Goal: Ask a question: Seek information or help from site administrators or community

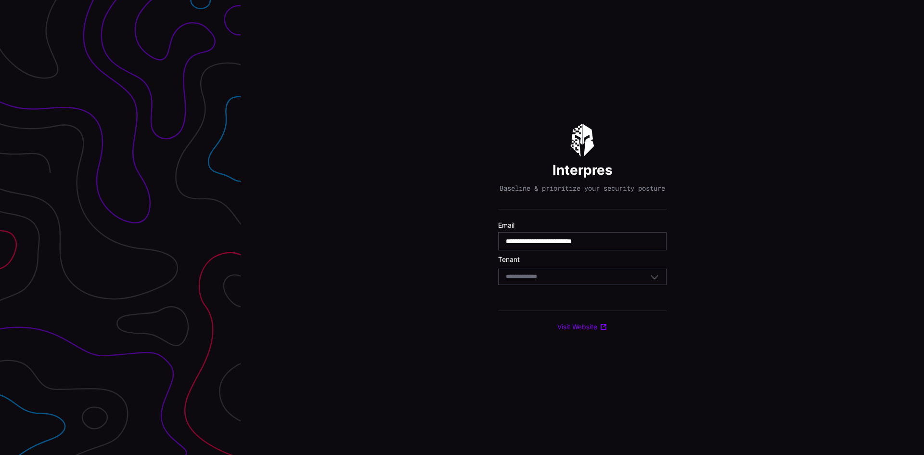
click at [519, 245] on input "**********" at bounding box center [582, 241] width 153 height 9
type input "**********"
click at [539, 281] on input at bounding box center [531, 277] width 50 height 8
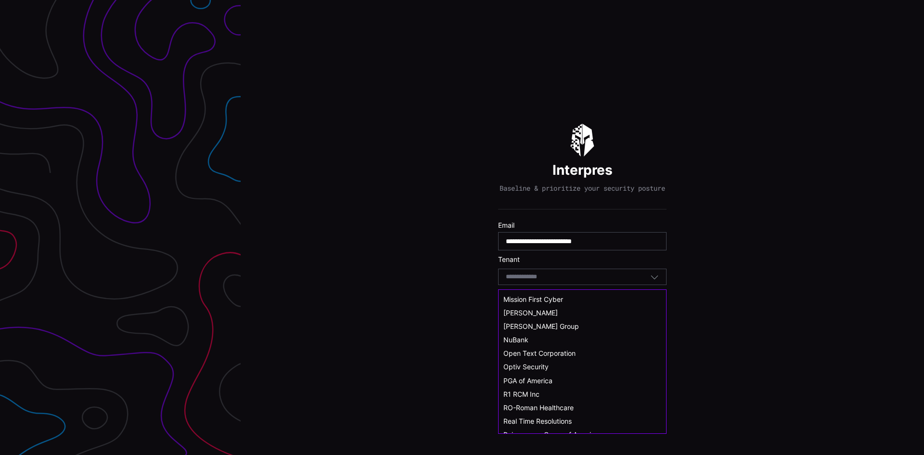
scroll to position [413, 0]
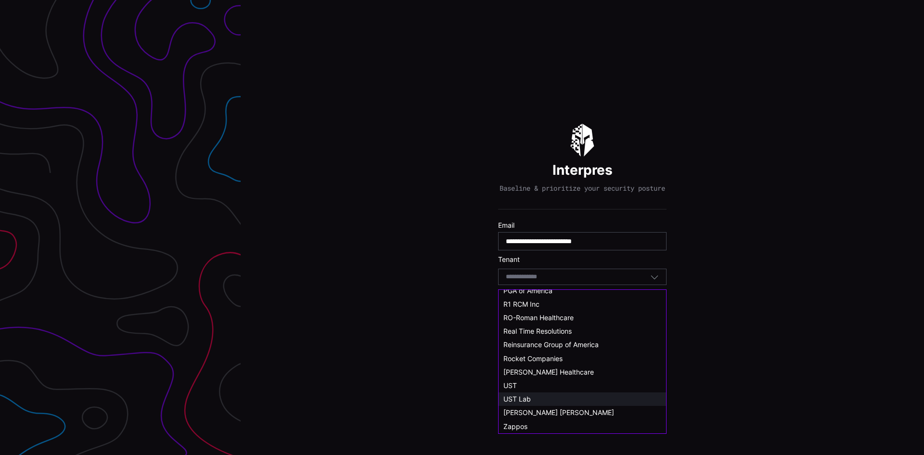
click at [614, 395] on div "UST Lab" at bounding box center [582, 399] width 158 height 9
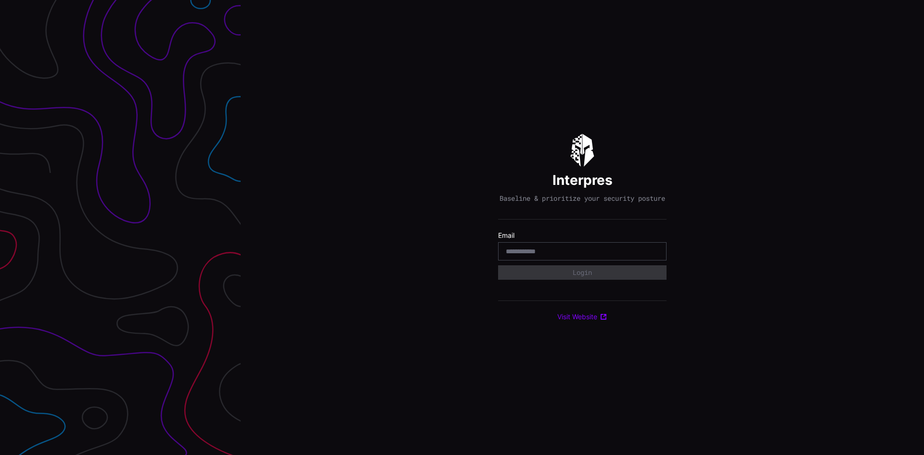
click at [566, 250] on div at bounding box center [582, 251] width 168 height 18
click at [566, 256] on input "email" at bounding box center [582, 251] width 153 height 9
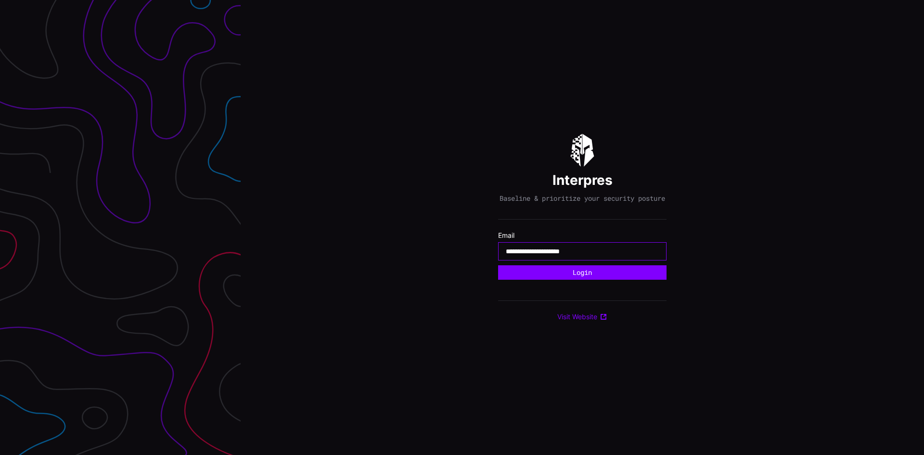
type input "**********"
click at [570, 286] on div "**********" at bounding box center [582, 227] width 168 height 187
click at [571, 278] on button "Login" at bounding box center [582, 272] width 168 height 14
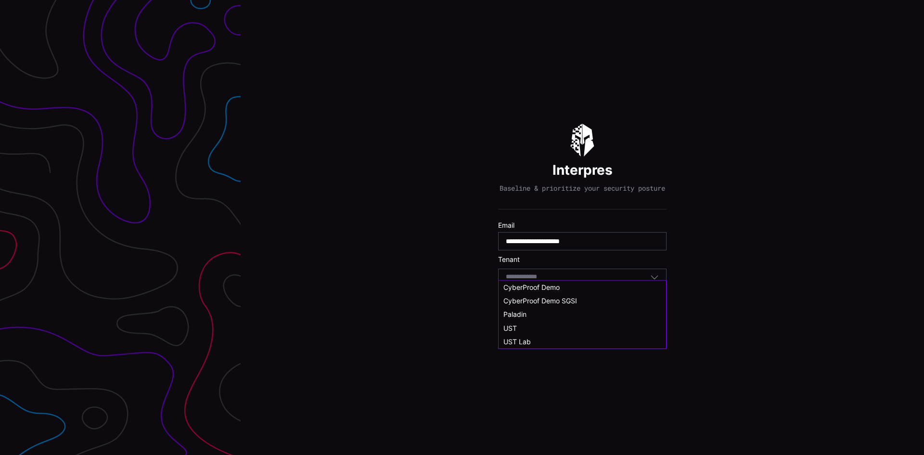
click at [530, 281] on input at bounding box center [531, 277] width 50 height 8
click at [523, 335] on div "UST" at bounding box center [582, 337] width 158 height 9
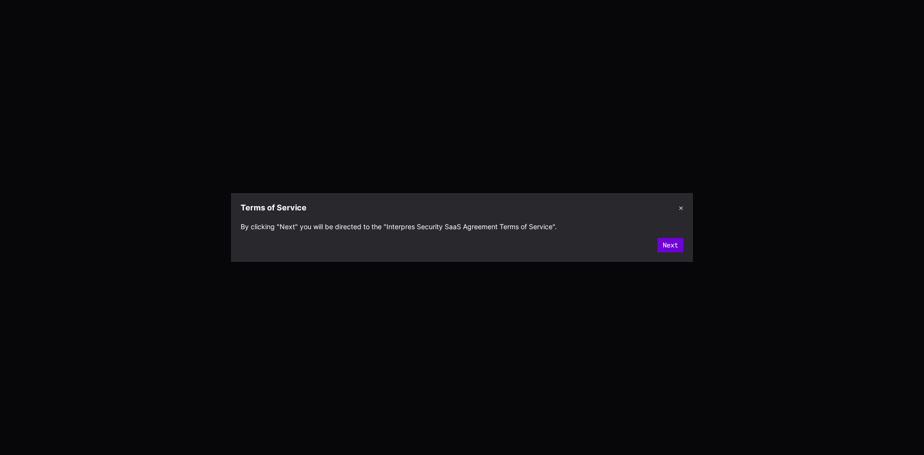
click at [671, 242] on button "Next" at bounding box center [670, 245] width 26 height 14
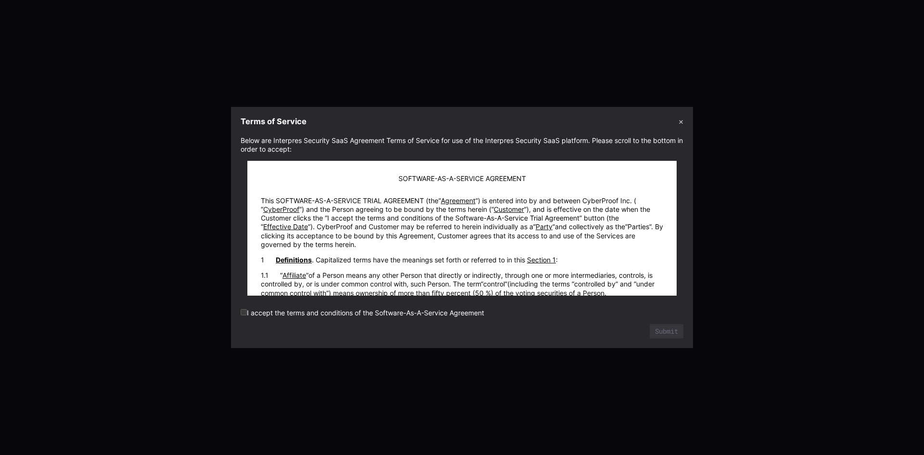
click at [246, 312] on label "I accept the terms and conditions of the Software-As-A-Service Agreement" at bounding box center [362, 312] width 243 height 8
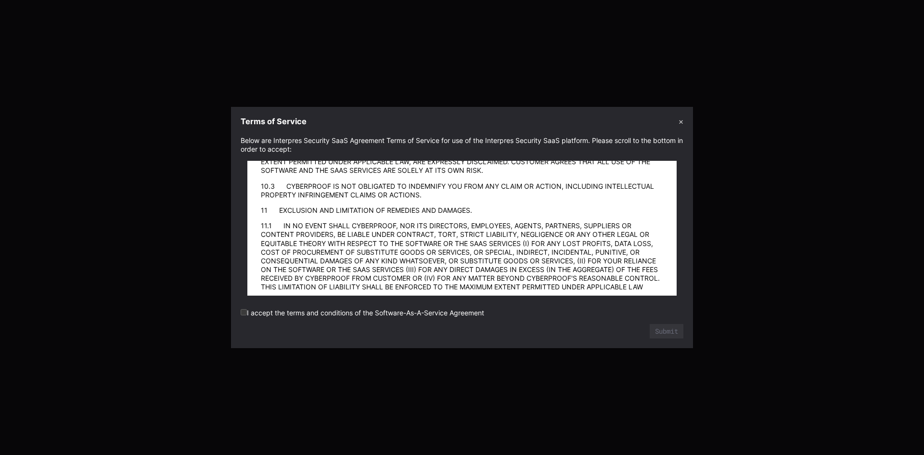
scroll to position [13185, 0]
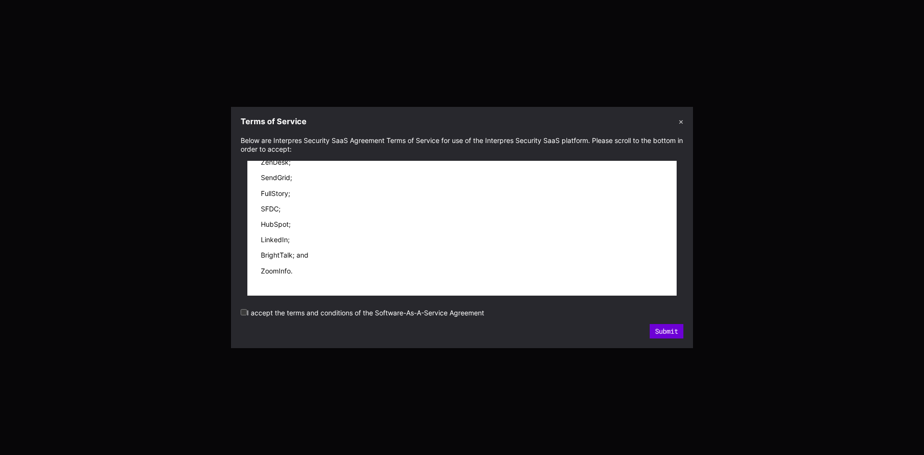
click at [673, 330] on button "Submit" at bounding box center [667, 331] width 34 height 14
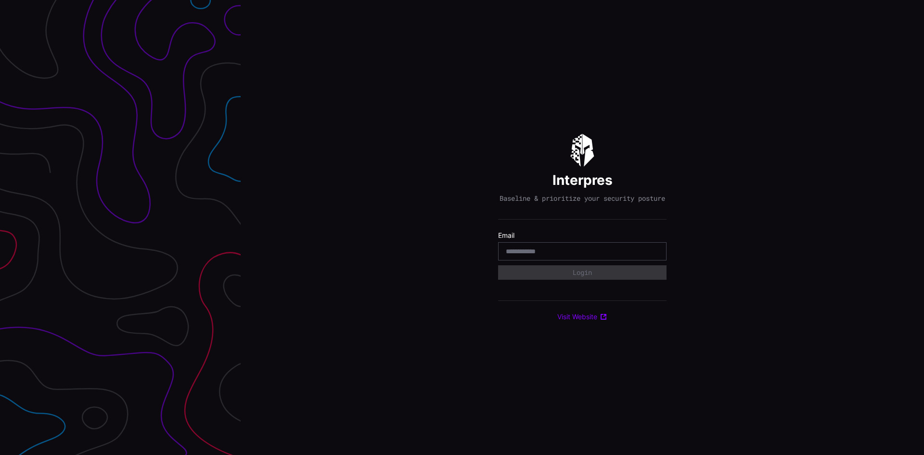
click at [558, 260] on div at bounding box center [582, 251] width 168 height 18
click at [561, 254] on input "email" at bounding box center [582, 251] width 153 height 9
click at [562, 254] on input "email" at bounding box center [582, 251] width 153 height 9
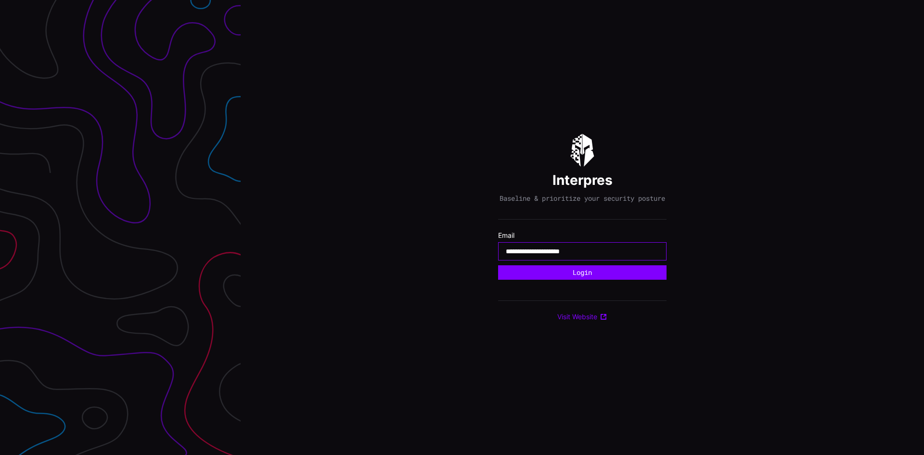
type input "**********"
click at [498, 265] on button "Login" at bounding box center [582, 272] width 168 height 14
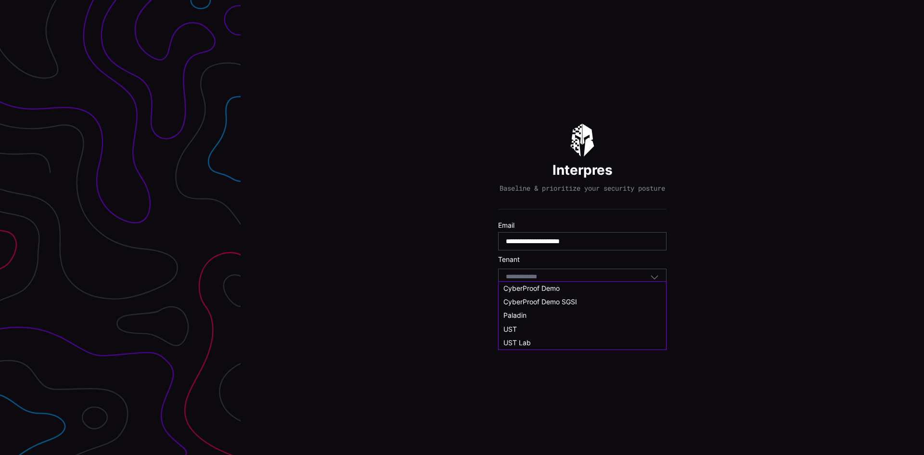
click at [551, 281] on input at bounding box center [531, 277] width 50 height 8
click at [540, 342] on div "UST" at bounding box center [582, 337] width 167 height 13
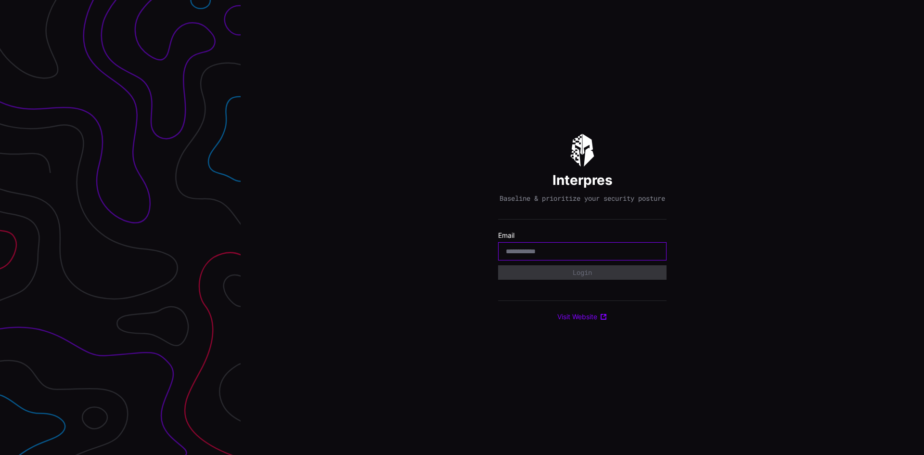
click at [580, 255] on input "email" at bounding box center [582, 251] width 153 height 9
paste input "**********"
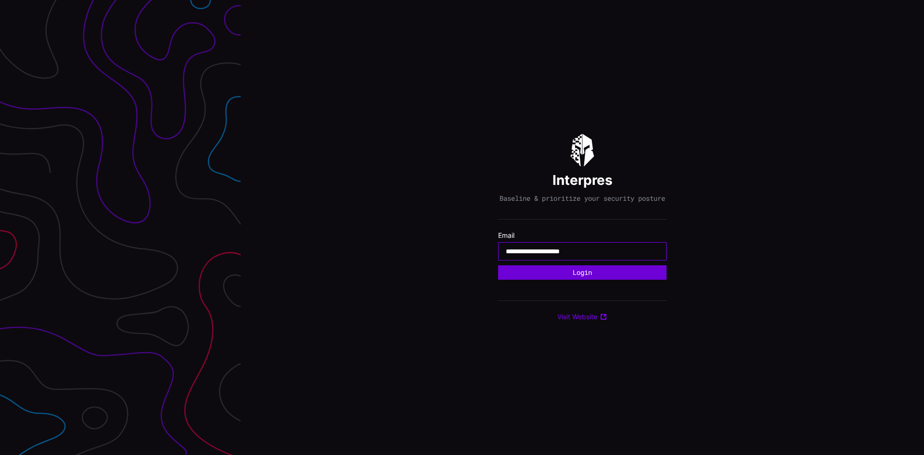
type input "**********"
click at [553, 278] on button "Login" at bounding box center [582, 272] width 165 height 14
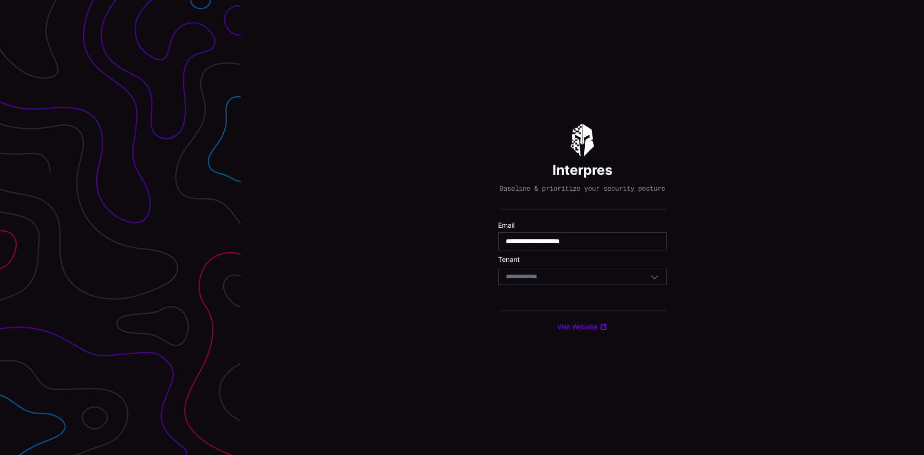
drag, startPoint x: 551, startPoint y: 281, endPoint x: 549, endPoint y: 289, distance: 8.2
click at [551, 281] on input at bounding box center [531, 277] width 50 height 8
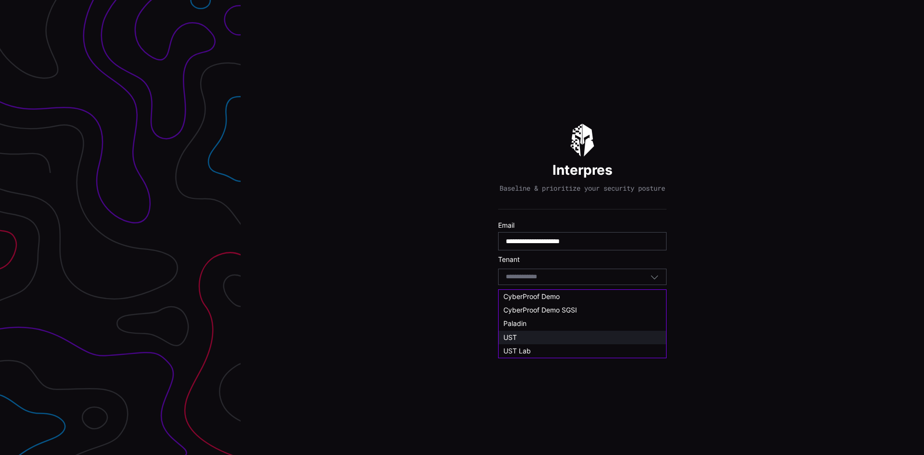
click at [536, 339] on div "UST" at bounding box center [582, 337] width 158 height 9
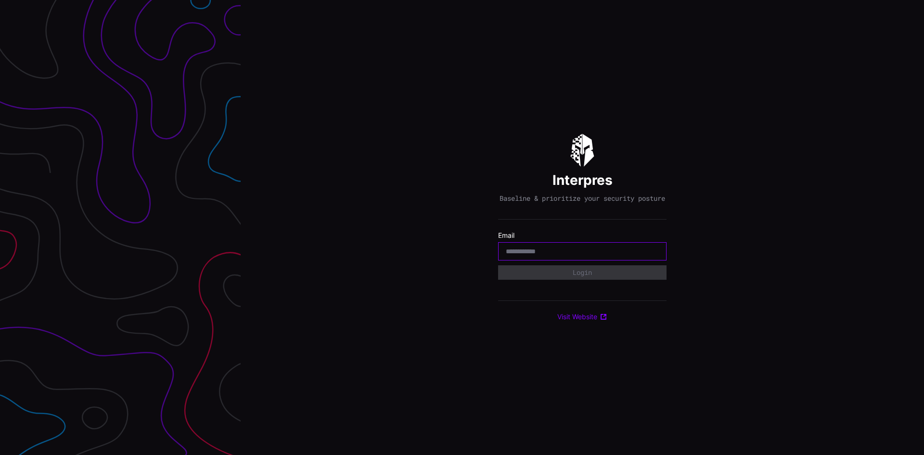
click at [555, 256] on input "email" at bounding box center [582, 251] width 153 height 9
paste input "**********"
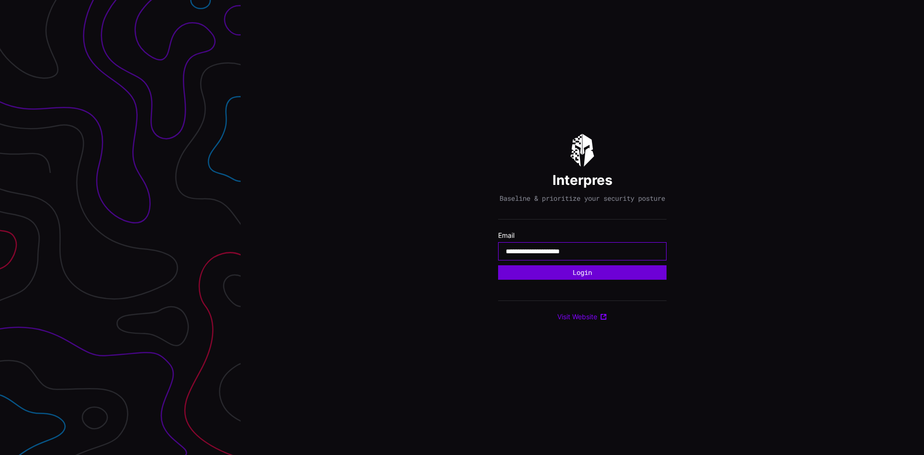
type input "**********"
click at [555, 276] on button "Login" at bounding box center [582, 272] width 168 height 14
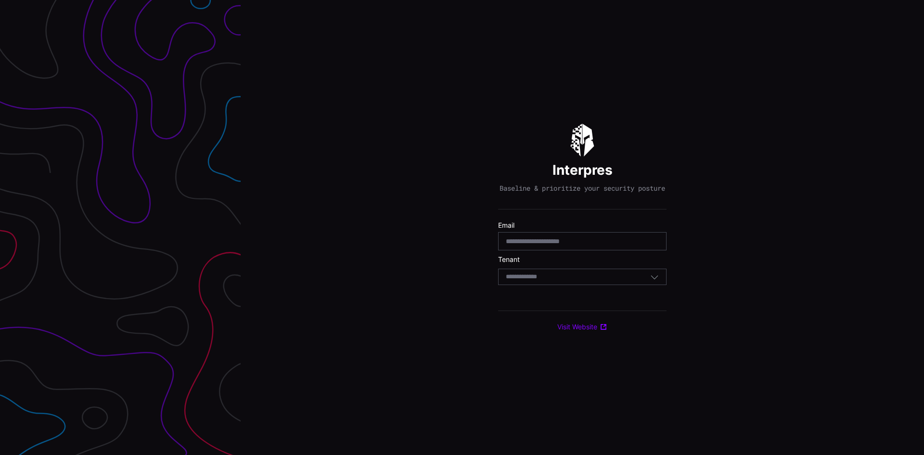
click at [566, 280] on div "Select Tenant" at bounding box center [578, 276] width 144 height 9
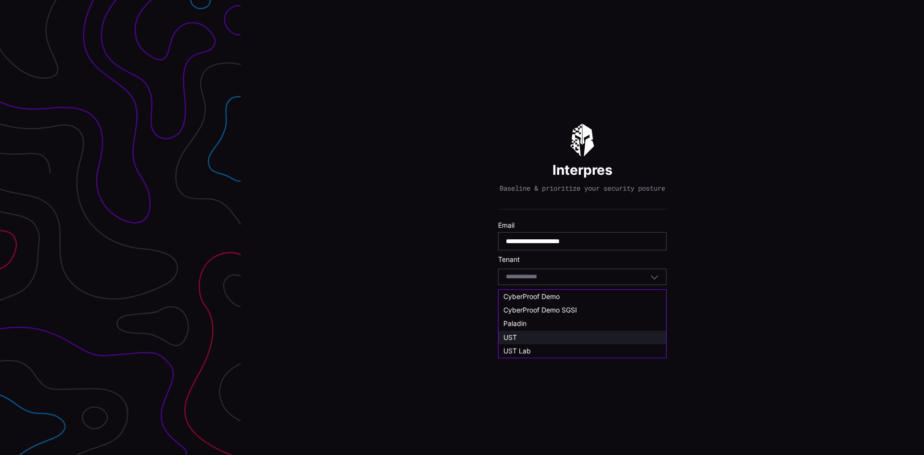
click at [530, 340] on div "UST" at bounding box center [582, 337] width 158 height 9
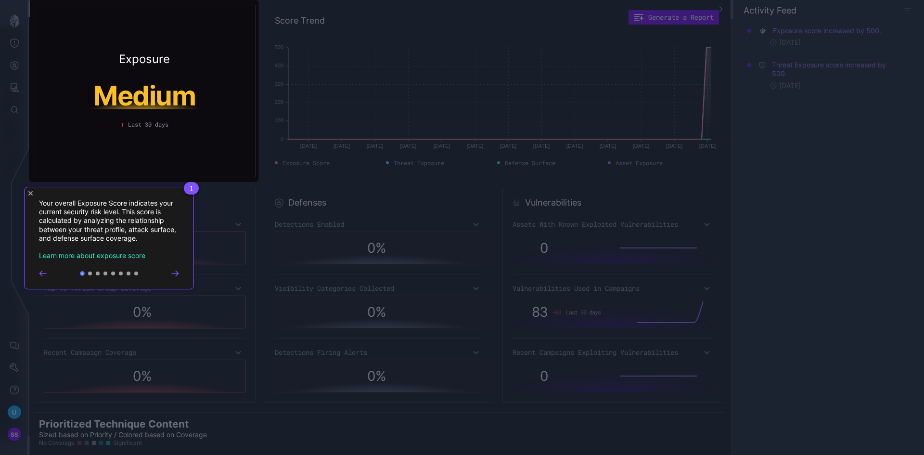
click at [192, 188] on span "1" at bounding box center [191, 188] width 15 height 13
click at [173, 275] on icon "Go to next step" at bounding box center [175, 273] width 8 height 6
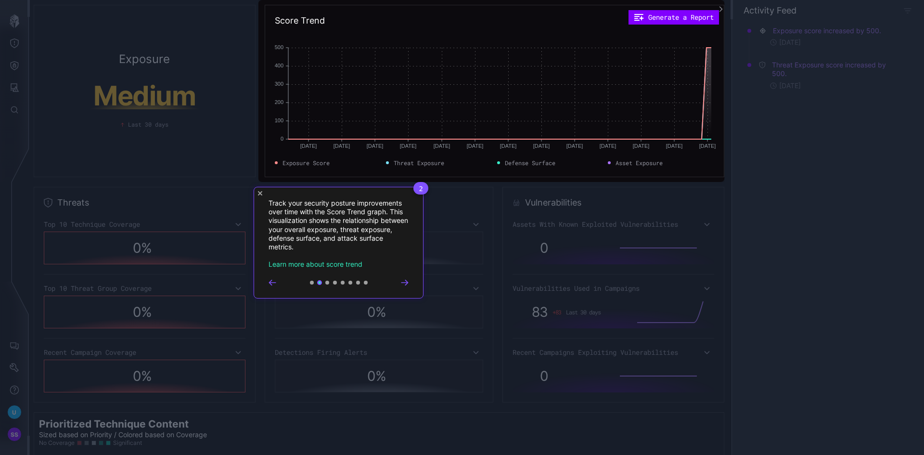
click at [254, 275] on div "2 Track your security posture improvements over time with the Score Trend graph…" at bounding box center [339, 243] width 170 height 112
click at [173, 275] on rect at bounding box center [462, 227] width 924 height 455
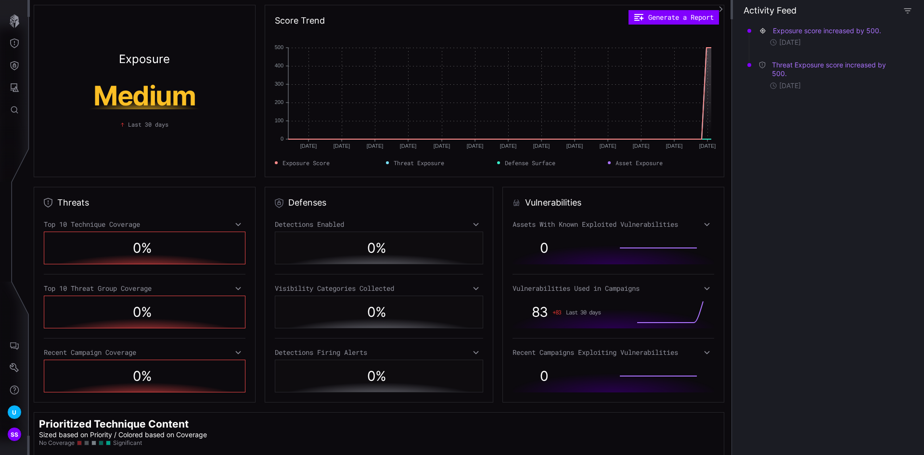
click at [908, 9] on icon "button" at bounding box center [907, 10] width 9 height 9
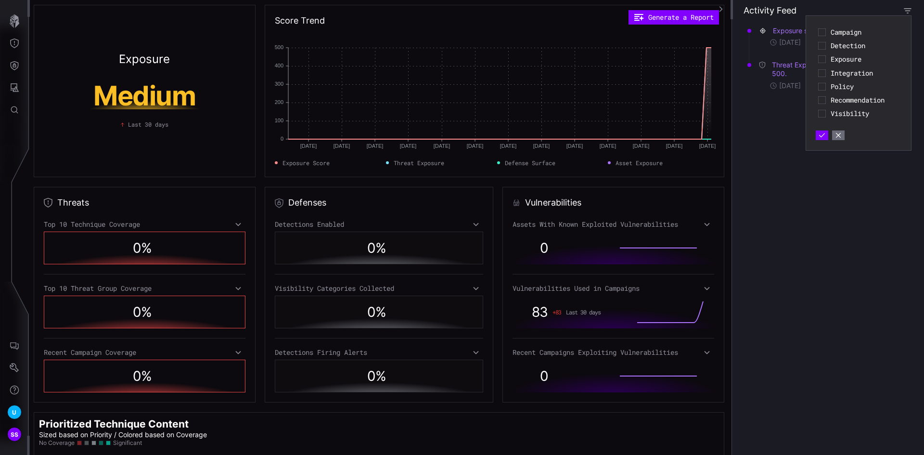
click at [906, 8] on icon "button" at bounding box center [907, 10] width 9 height 9
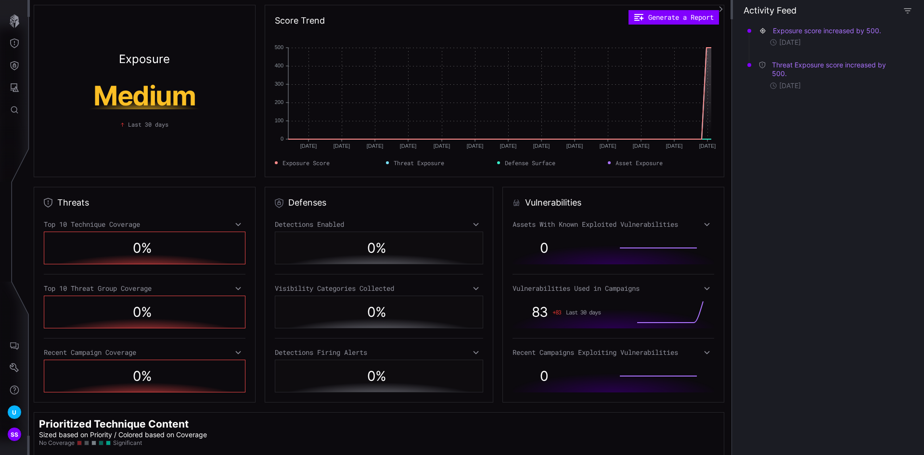
click at [910, 13] on icon "button" at bounding box center [907, 10] width 9 height 9
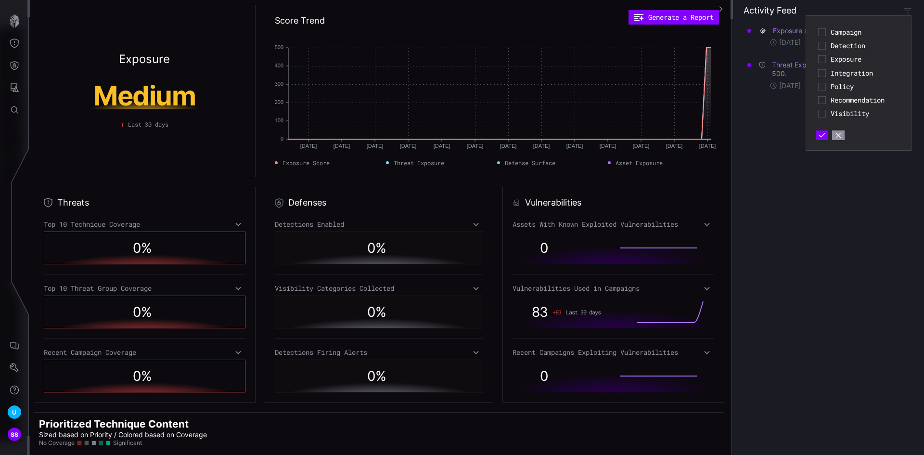
click at [841, 136] on icon "button" at bounding box center [838, 135] width 7 height 7
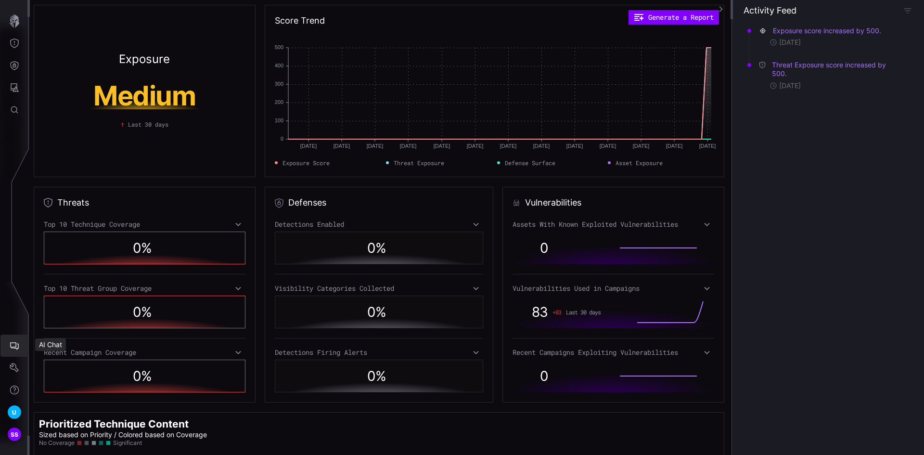
click at [13, 346] on icon "AI Chat" at bounding box center [15, 346] width 10 height 10
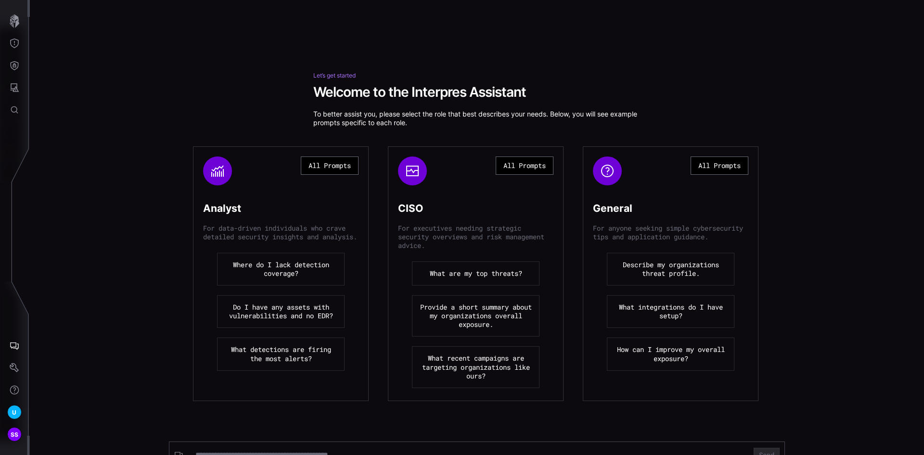
click at [674, 281] on button "Describe my organizations threat profile." at bounding box center [671, 269] width 128 height 33
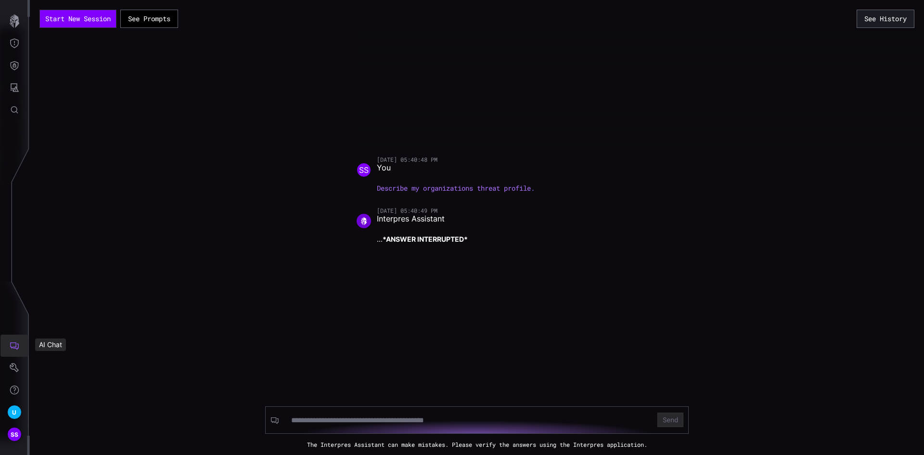
click at [12, 344] on icon "AI Chat" at bounding box center [15, 346] width 10 height 10
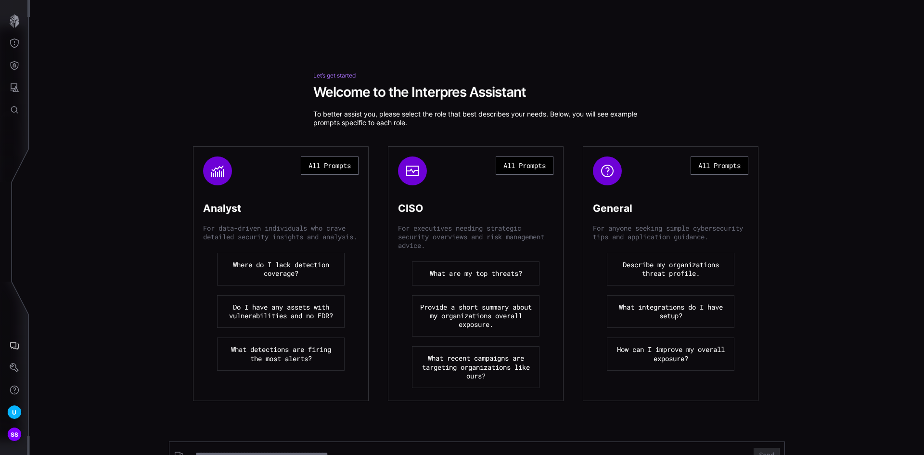
click at [655, 361] on button "How can I improve my overall exposure?" at bounding box center [671, 353] width 128 height 33
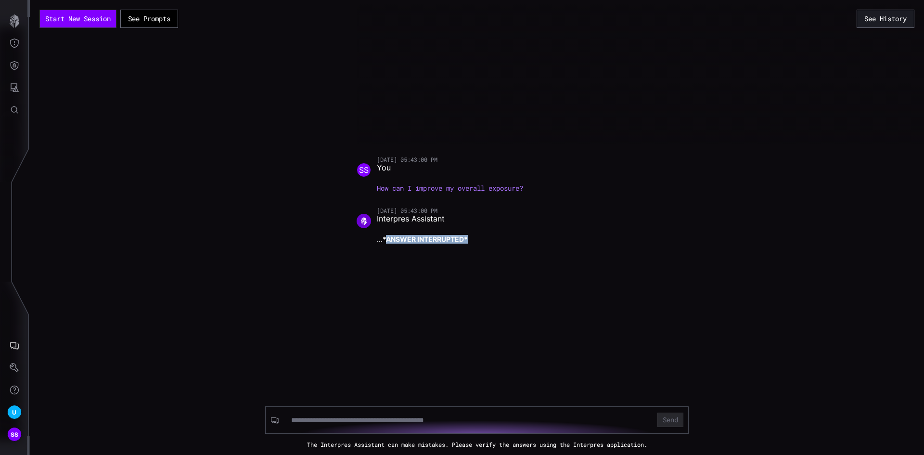
drag, startPoint x: 387, startPoint y: 239, endPoint x: 498, endPoint y: 240, distance: 110.7
click at [498, 240] on p "... *ANSWER INTERRUPTED*" at bounding box center [482, 239] width 211 height 9
click at [537, 238] on p "... *ANSWER INTERRUPTED*" at bounding box center [482, 239] width 211 height 9
drag, startPoint x: 395, startPoint y: 242, endPoint x: 479, endPoint y: 236, distance: 84.9
click at [479, 236] on p "... *ANSWER INTERRUPTED*" at bounding box center [482, 239] width 211 height 9
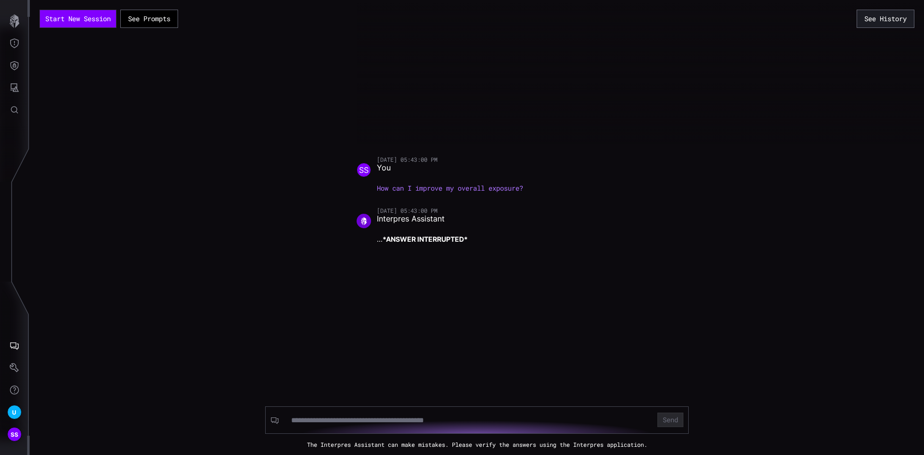
click at [331, 291] on div "Start New Session See Prompts See History 09/01/25 05:43:00 PM SS You How can I…" at bounding box center [477, 227] width 894 height 455
drag, startPoint x: 379, startPoint y: 237, endPoint x: 525, endPoint y: 223, distance: 146.0
click at [496, 235] on p "... *ANSWER INTERRUPTED*" at bounding box center [482, 239] width 211 height 9
click at [13, 432] on span "SS" at bounding box center [15, 434] width 8 height 10
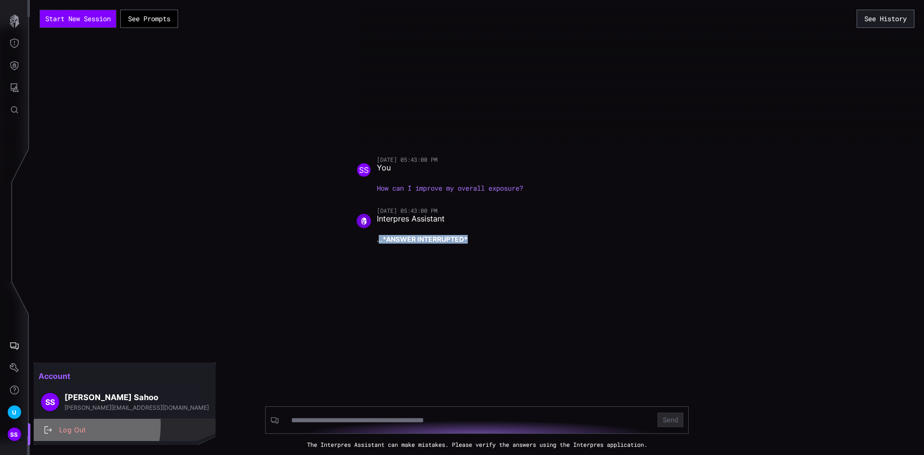
click at [70, 425] on div "Log Out" at bounding box center [129, 430] width 151 height 12
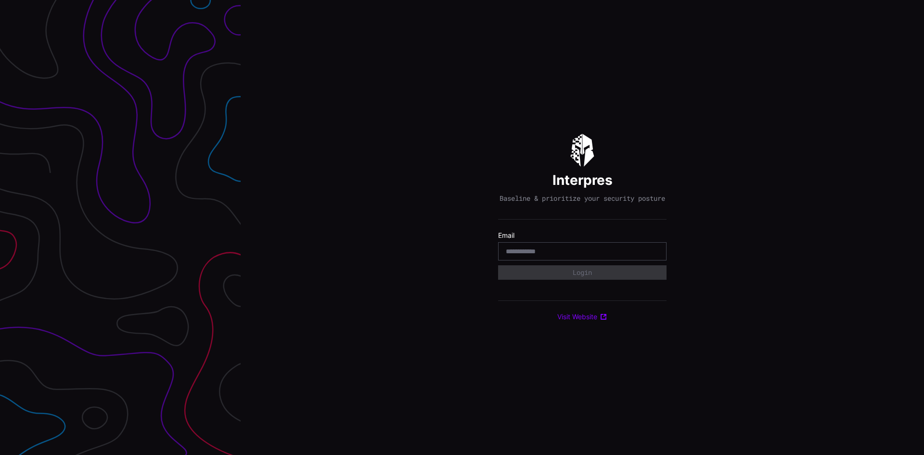
click at [538, 256] on input "email" at bounding box center [582, 251] width 153 height 9
paste input "**********"
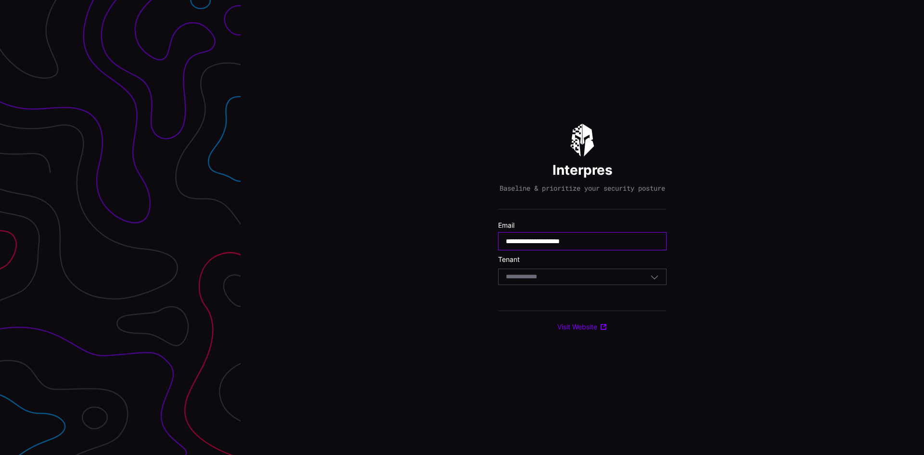
type input "**********"
click at [544, 275] on div "Select Tenant" at bounding box center [582, 277] width 168 height 16
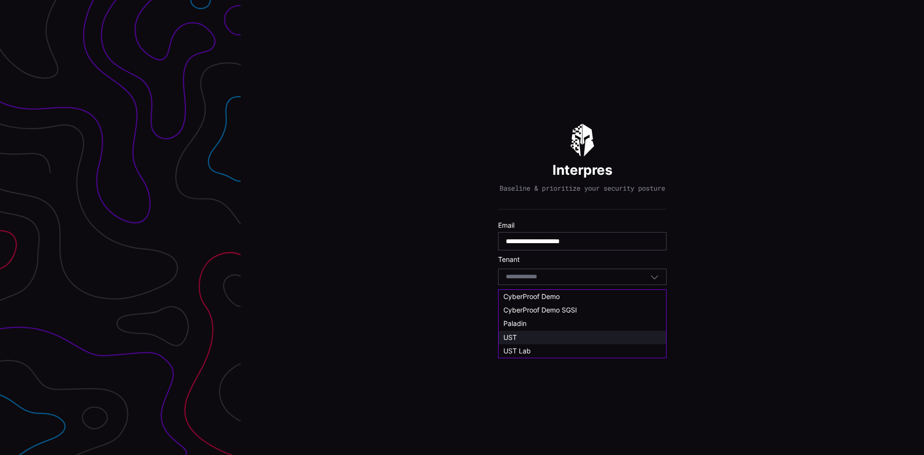
click at [524, 335] on div "UST" at bounding box center [582, 337] width 158 height 9
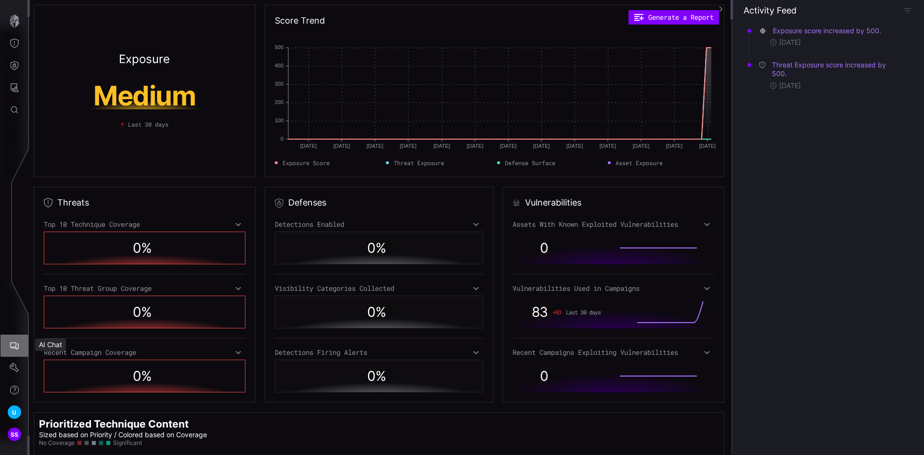
click at [14, 344] on icon "AI Chat" at bounding box center [15, 346] width 10 height 10
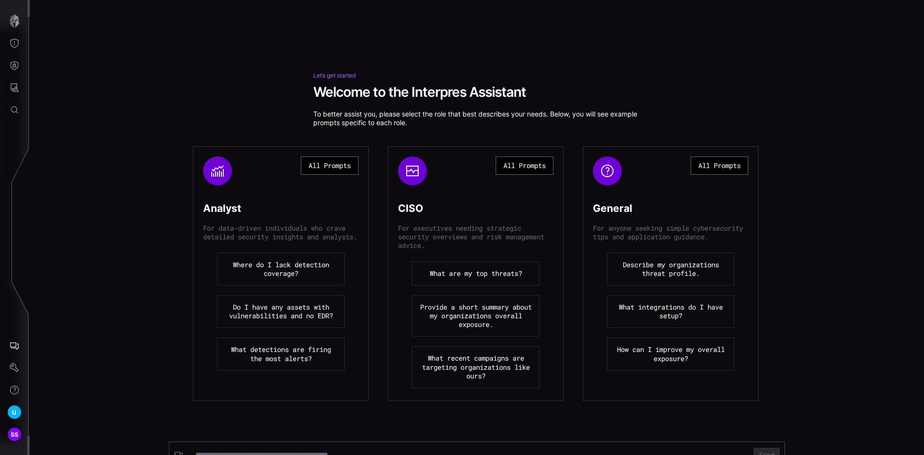
click at [676, 272] on button "Describe my organizations threat profile." at bounding box center [671, 269] width 128 height 33
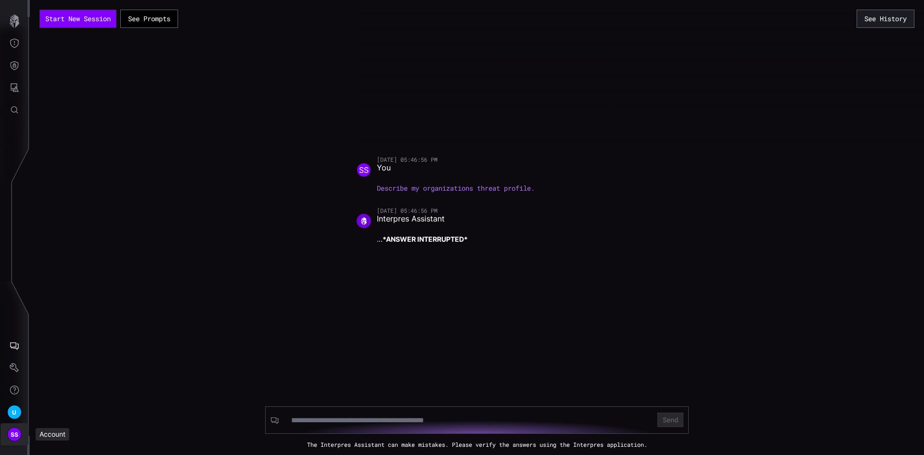
click at [14, 434] on span "SS" at bounding box center [15, 434] width 8 height 10
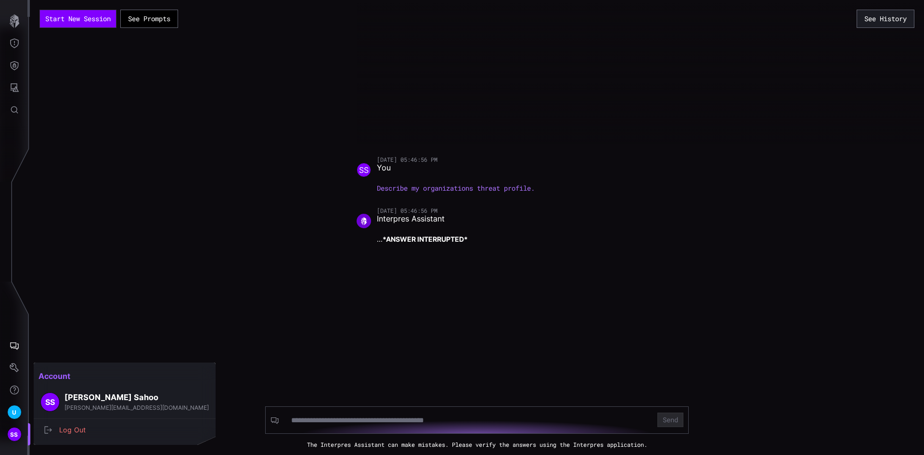
click at [13, 410] on div at bounding box center [462, 227] width 924 height 455
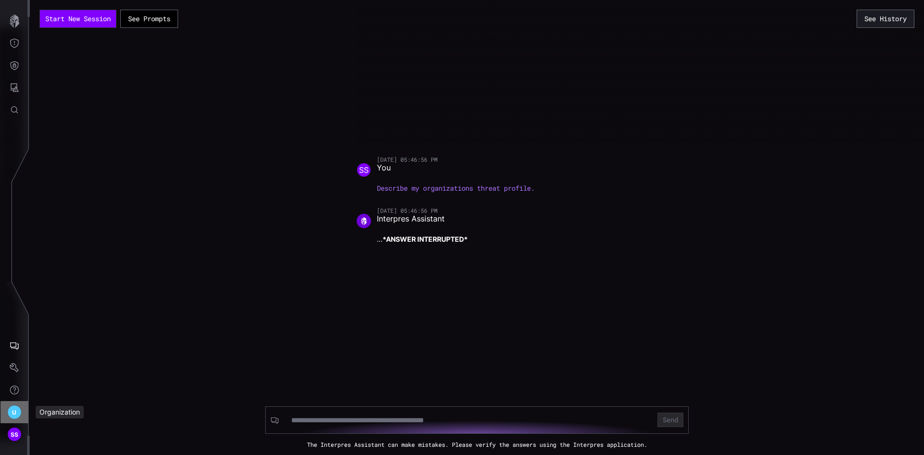
click at [14, 412] on span "U" at bounding box center [14, 412] width 4 height 10
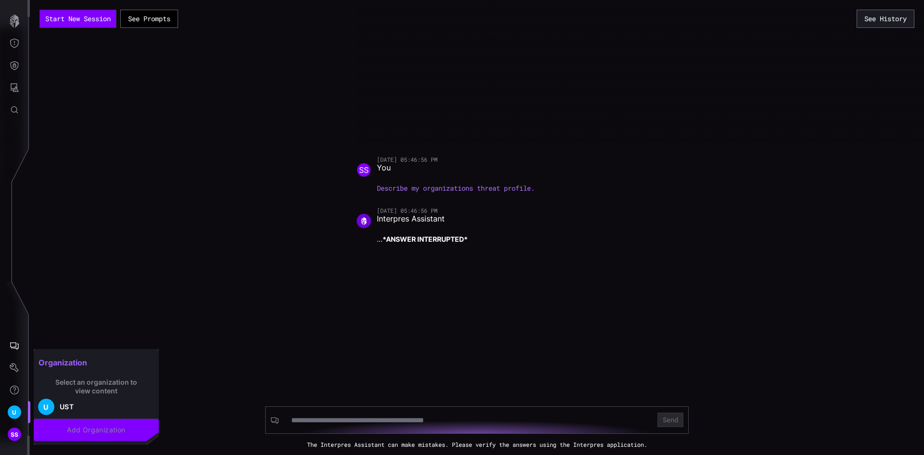
click at [233, 256] on div at bounding box center [462, 227] width 924 height 455
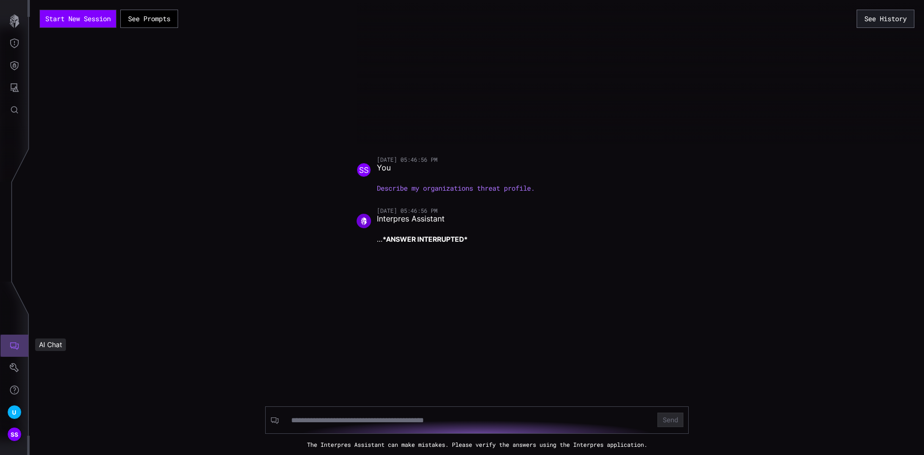
click at [19, 342] on button "AI Chat" at bounding box center [14, 345] width 28 height 22
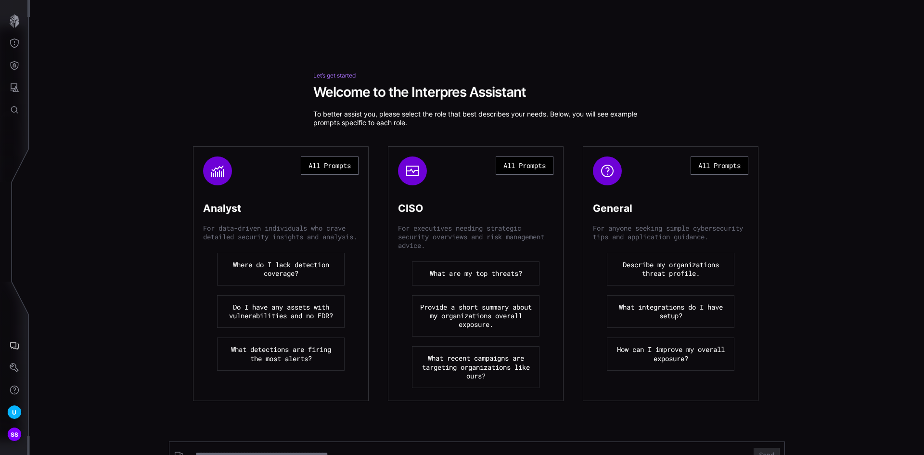
click at [883, 65] on div "Let’s get started Welcome to the Interpres Assistant To better assist you, plea…" at bounding box center [477, 227] width 894 height 455
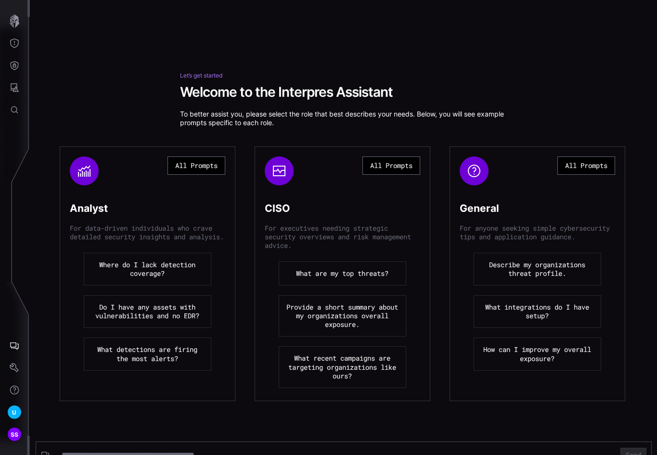
click at [577, 167] on button "All Prompts" at bounding box center [586, 165] width 58 height 18
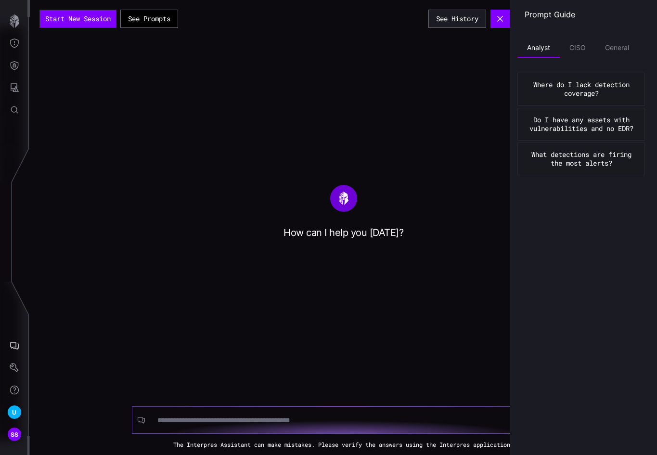
click at [348, 417] on input at bounding box center [334, 420] width 354 height 10
type input "**"
click at [290, 419] on input "**" at bounding box center [334, 420] width 354 height 10
click at [524, 412] on button "Send" at bounding box center [537, 419] width 26 height 14
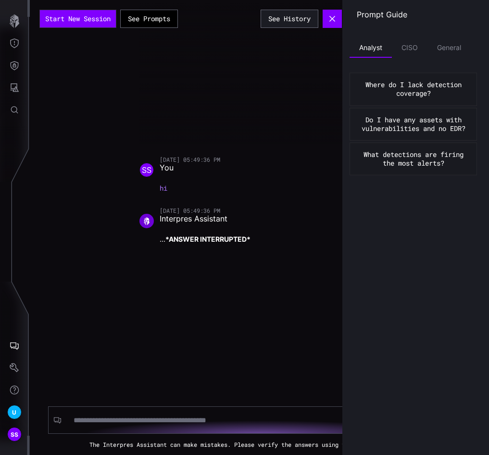
click at [275, 132] on div at bounding box center [384, 72] width 489 height 144
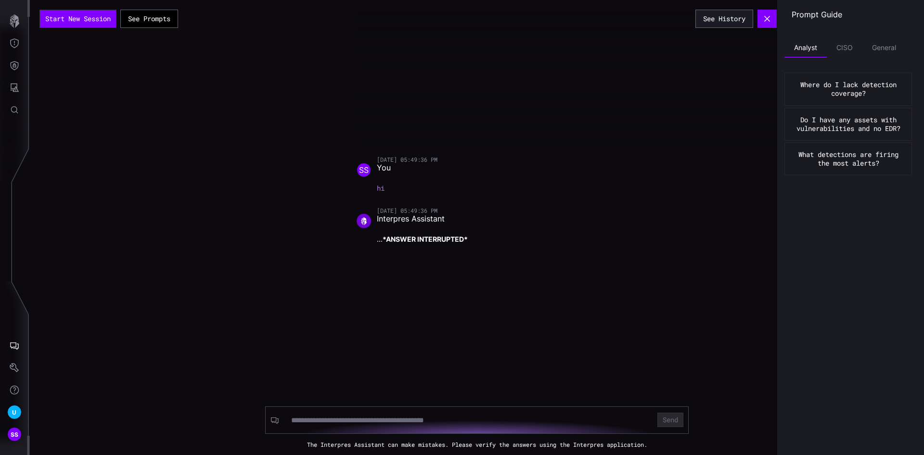
click at [231, 151] on div "Start New Session See Prompts See History 09/01/25 05:49:36 PM SS You hi 09/01/…" at bounding box center [477, 227] width 894 height 455
click at [14, 26] on icon "button" at bounding box center [14, 20] width 13 height 13
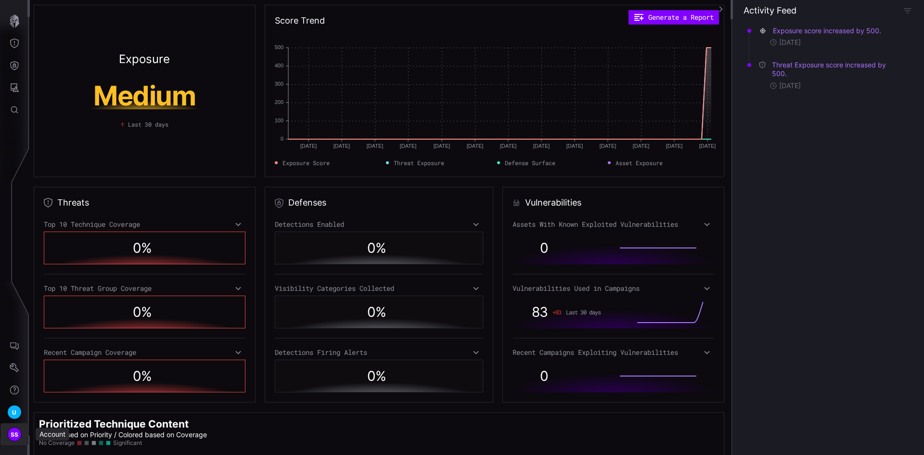
click at [11, 442] on button "SS" at bounding box center [14, 434] width 28 height 22
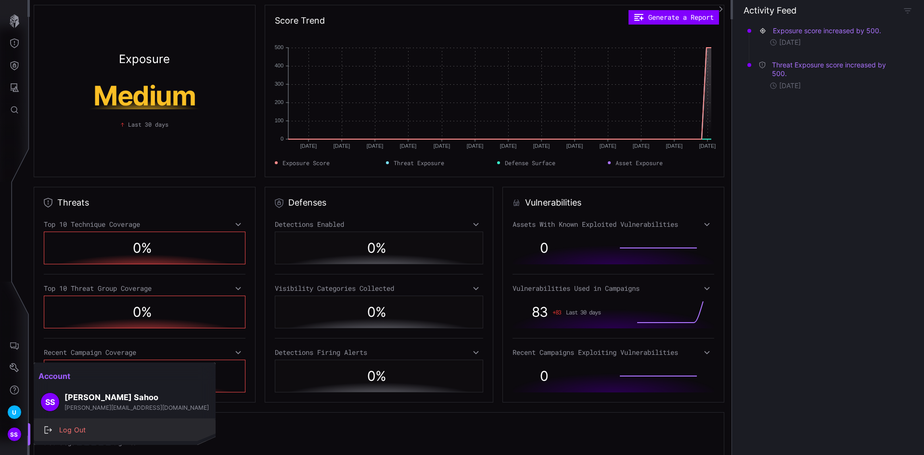
click at [62, 428] on div "Log Out" at bounding box center [129, 430] width 151 height 12
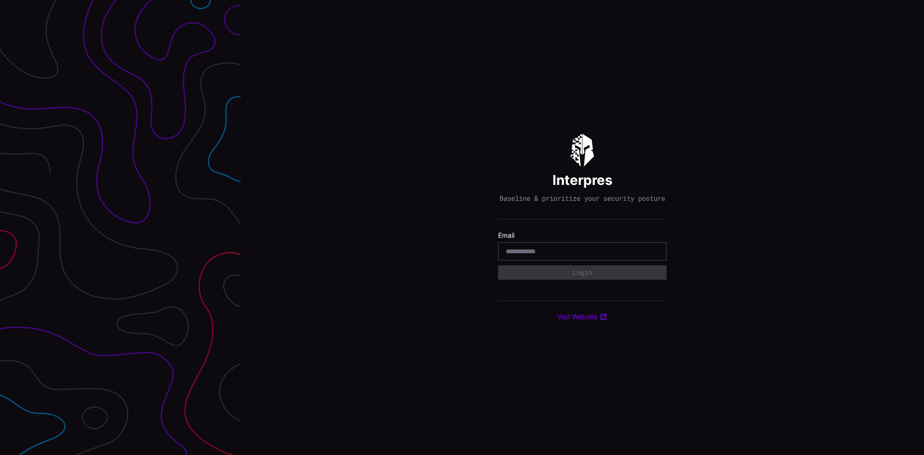
click at [539, 256] on input "email" at bounding box center [582, 251] width 153 height 9
paste input "**********"
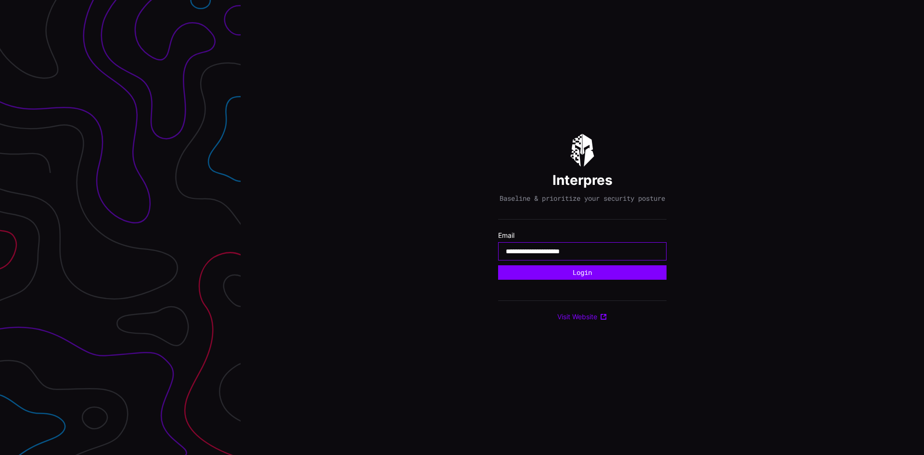
type input "**********"
click button "Login" at bounding box center [582, 272] width 168 height 14
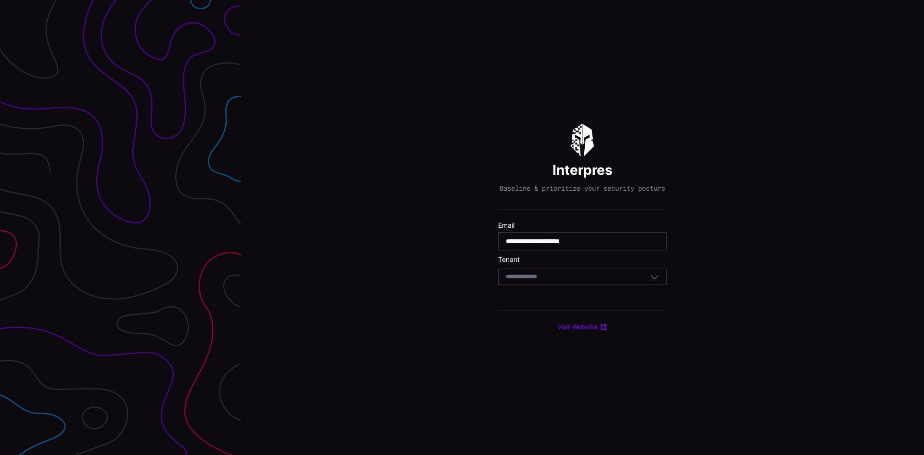
click at [537, 276] on div "Select Tenant" at bounding box center [582, 277] width 168 height 16
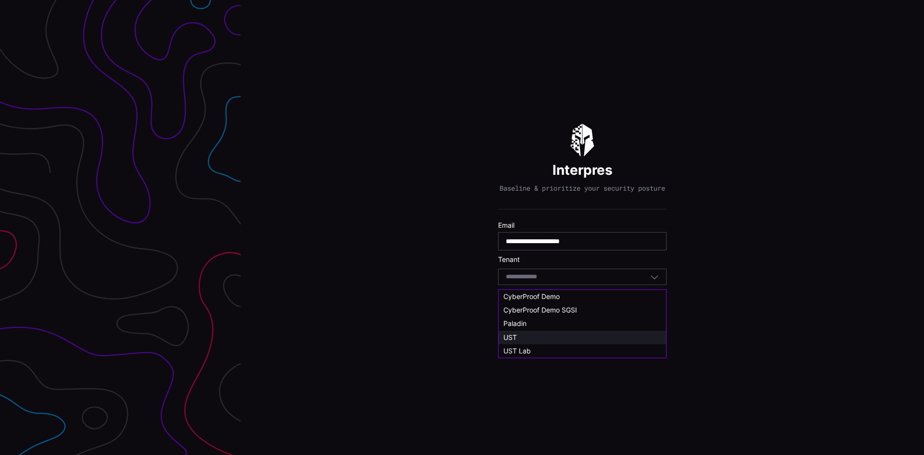
click at [530, 337] on div "UST" at bounding box center [582, 337] width 158 height 9
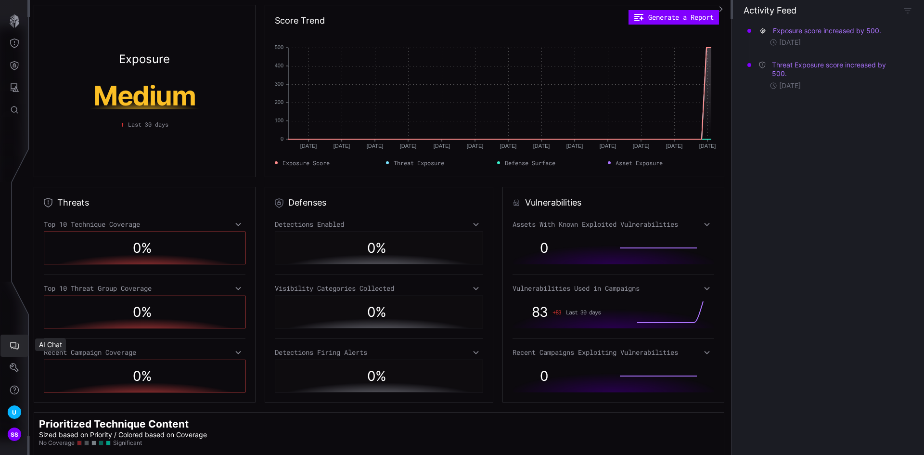
click at [15, 343] on icon "AI Chat" at bounding box center [14, 346] width 9 height 8
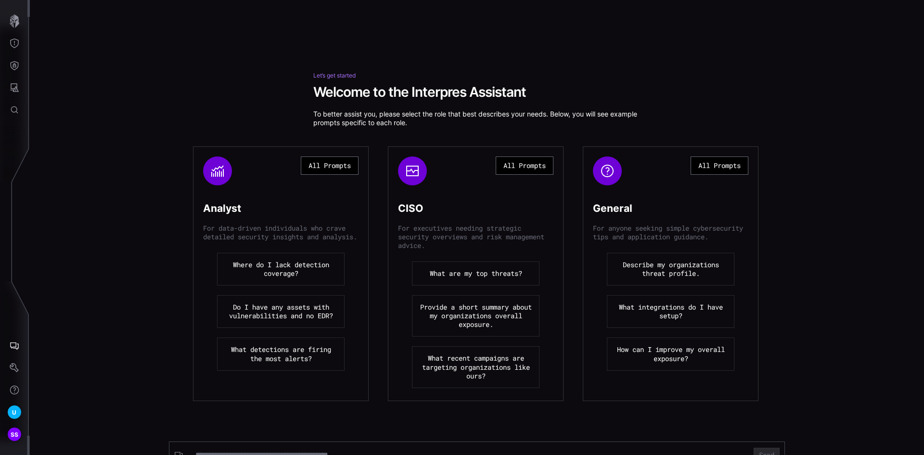
click at [713, 168] on button "All Prompts" at bounding box center [720, 165] width 58 height 18
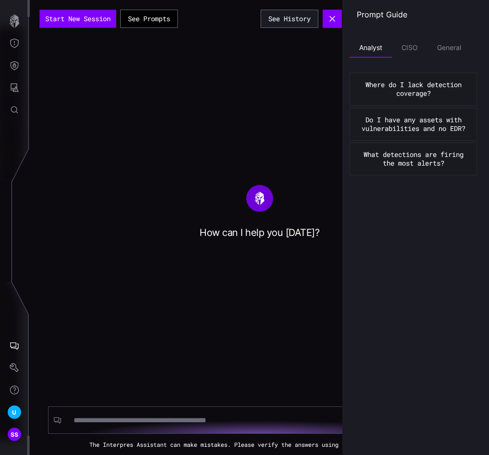
click at [277, 411] on div at bounding box center [250, 420] width 369 height 18
click at [276, 418] on input at bounding box center [251, 420] width 354 height 10
type input "**"
click at [440, 412] on button "Send" at bounding box center [453, 419] width 26 height 14
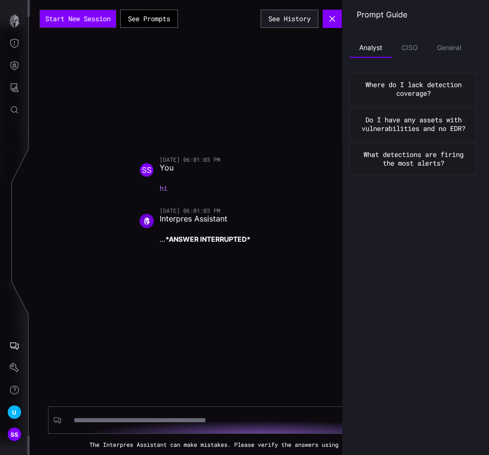
drag, startPoint x: 191, startPoint y: 404, endPoint x: 187, endPoint y: 412, distance: 9.3
click at [190, 408] on div "Send The Interpres Assistant can make mistakes. Please verify the answers using…" at bounding box center [260, 407] width 460 height 82
click at [180, 424] on input at bounding box center [251, 420] width 354 height 10
type input "*****"
click at [440, 412] on button "Send" at bounding box center [453, 419] width 26 height 14
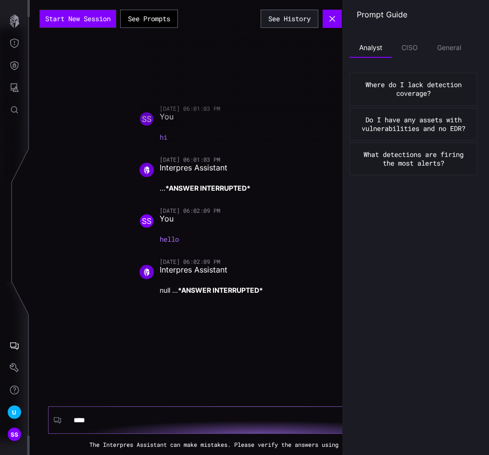
type input "****"
click at [440, 412] on button "Send" at bounding box center [453, 419] width 26 height 14
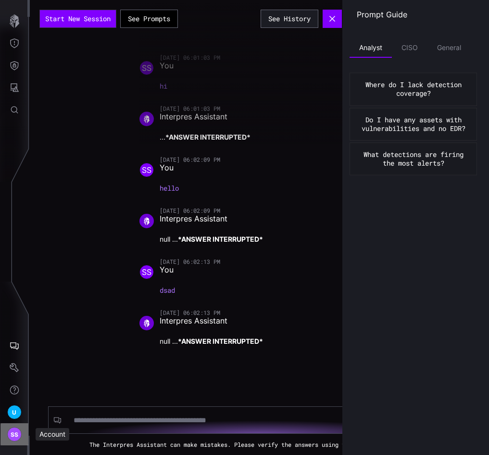
click at [13, 425] on button "SS" at bounding box center [14, 434] width 28 height 22
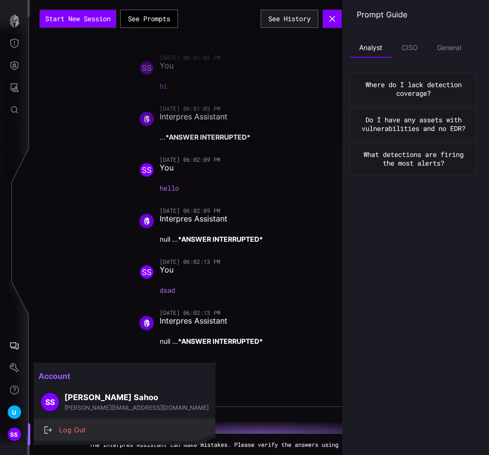
click at [78, 424] on div "Log Out" at bounding box center [129, 430] width 151 height 12
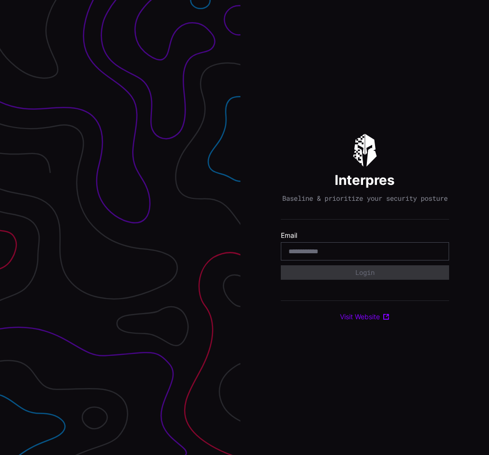
click at [335, 256] on input "email" at bounding box center [365, 251] width 153 height 9
paste input "**********"
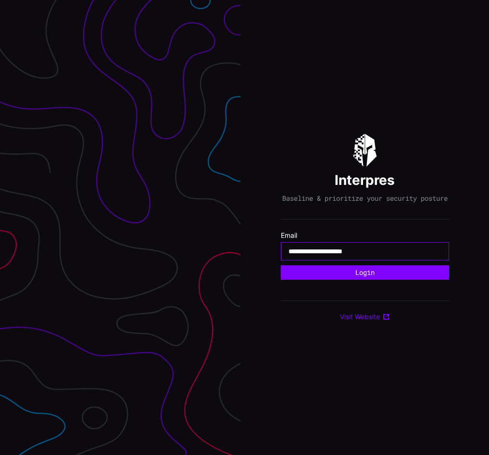
type input "**********"
click at [281, 265] on button "Login" at bounding box center [365, 272] width 168 height 14
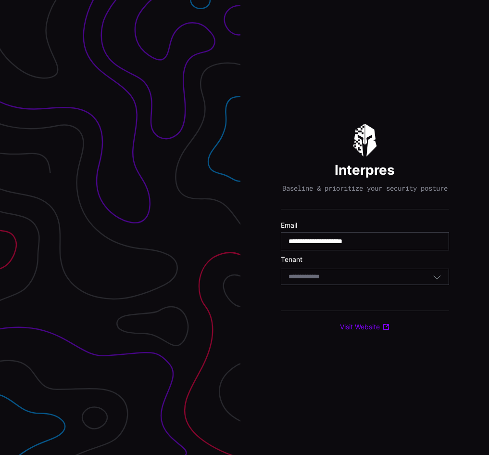
click at [327, 281] on div "Select Tenant" at bounding box center [365, 277] width 168 height 16
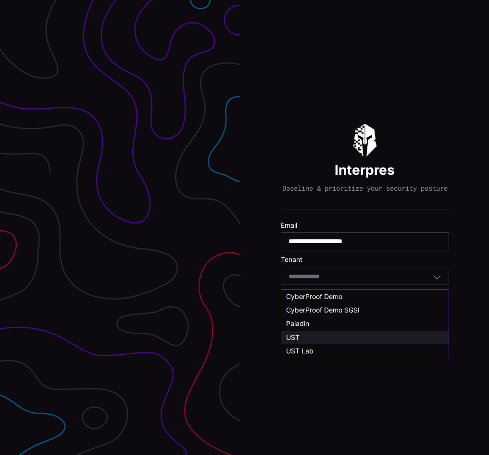
click at [307, 336] on div "UST" at bounding box center [365, 337] width 158 height 9
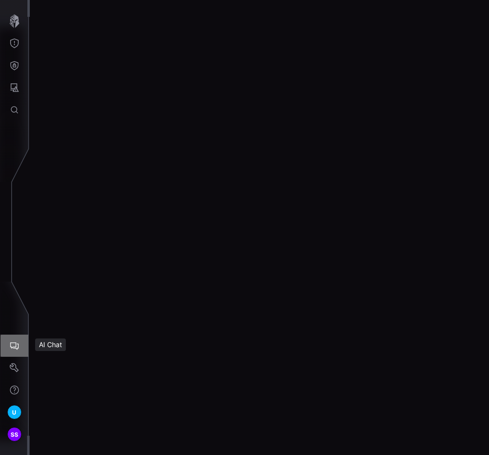
click at [13, 341] on button "AI Chat" at bounding box center [14, 345] width 28 height 22
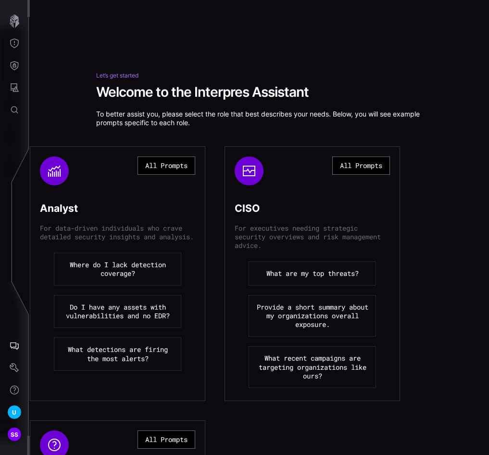
click at [356, 166] on button "All Prompts" at bounding box center [362, 165] width 58 height 18
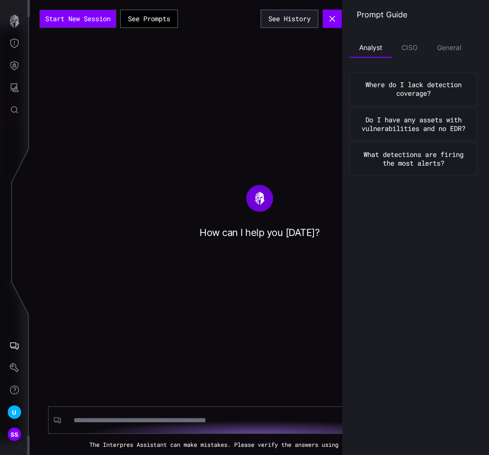
click at [205, 412] on div at bounding box center [250, 420] width 369 height 18
click at [205, 422] on input at bounding box center [251, 420] width 354 height 10
type input "**"
click at [440, 412] on button "Send" at bounding box center [453, 419] width 26 height 14
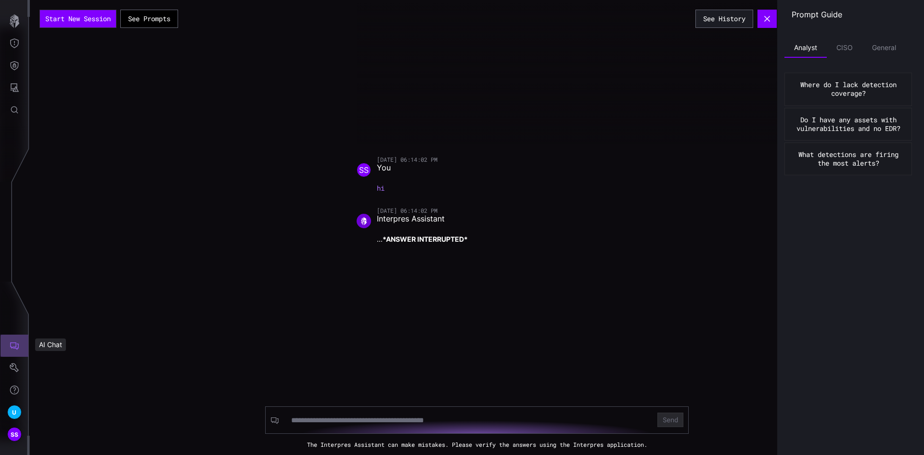
click at [13, 346] on icon "AI Chat" at bounding box center [15, 346] width 10 height 10
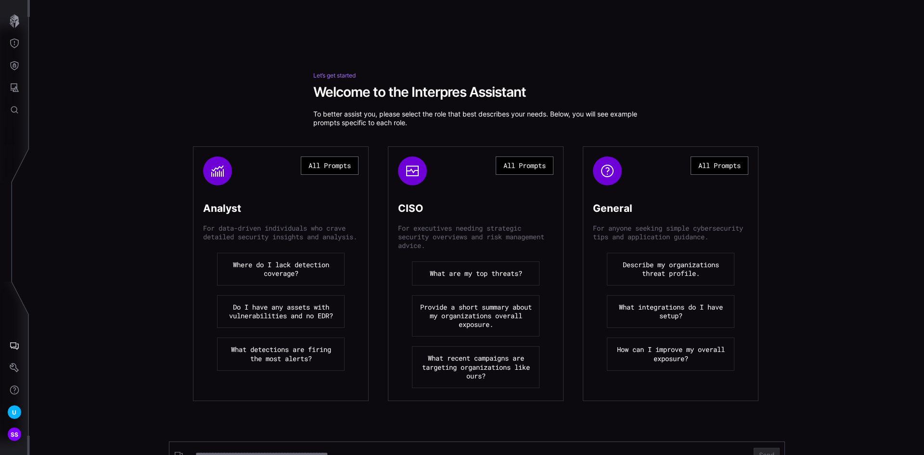
click at [489, 279] on button "Describe my organizations threat profile." at bounding box center [671, 269] width 128 height 33
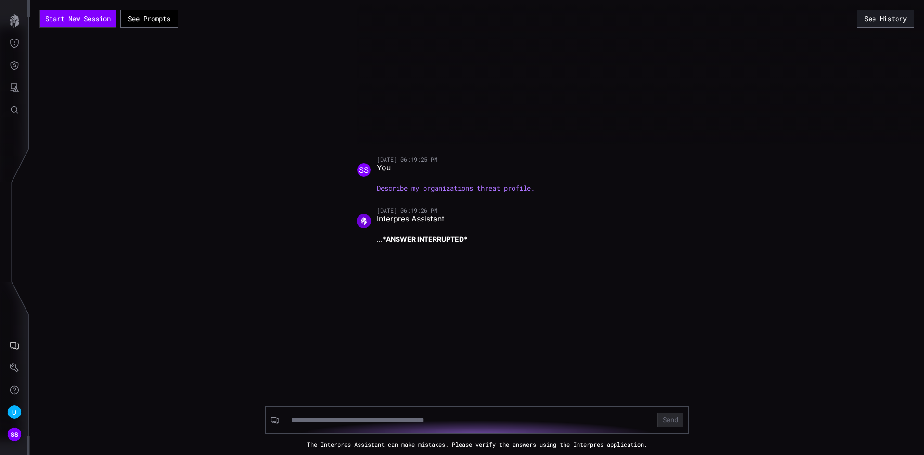
click at [435, 191] on p "Describe my organizations threat profile." at bounding box center [482, 188] width 211 height 9
copy p "Describe my organizations threat profile."
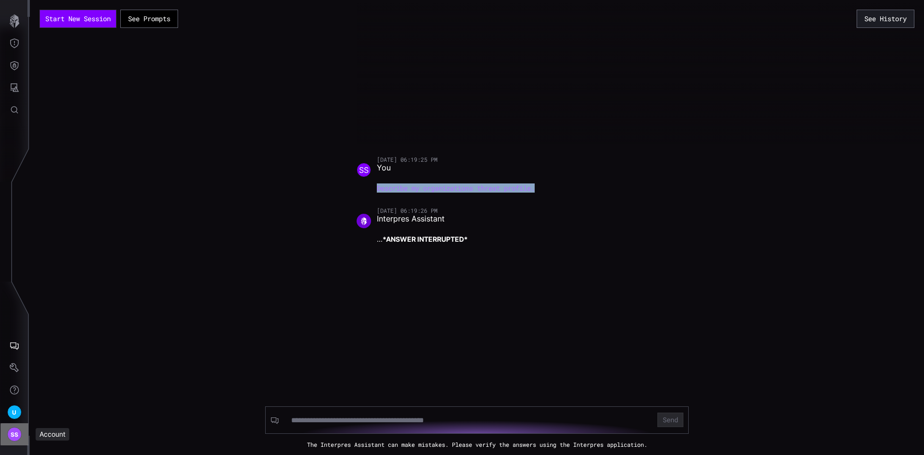
click at [13, 434] on span "SS" at bounding box center [15, 434] width 8 height 10
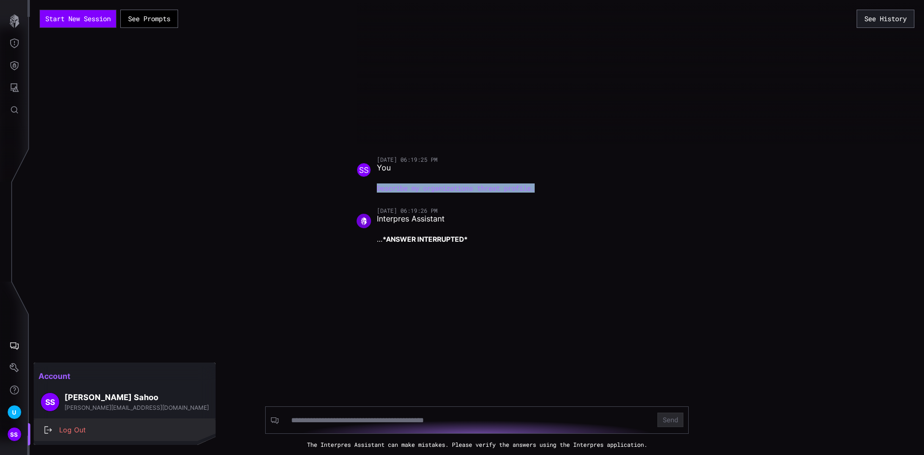
click at [83, 433] on div "Log Out" at bounding box center [129, 430] width 151 height 12
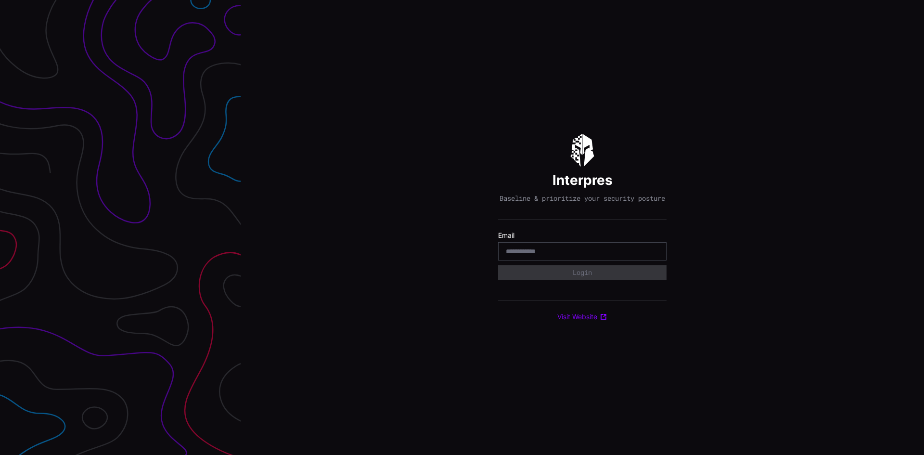
click at [562, 256] on input "email" at bounding box center [582, 251] width 153 height 9
paste input "**********"
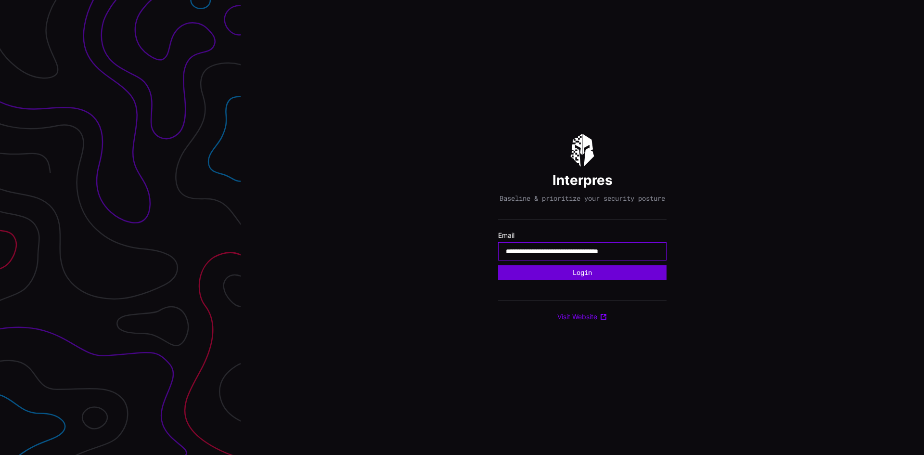
type input "**********"
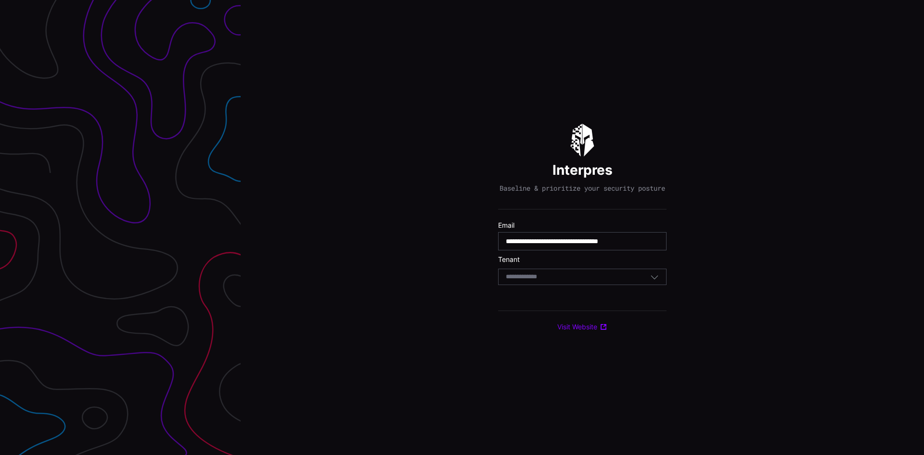
click at [557, 285] on div "Select Tenant" at bounding box center [582, 277] width 168 height 16
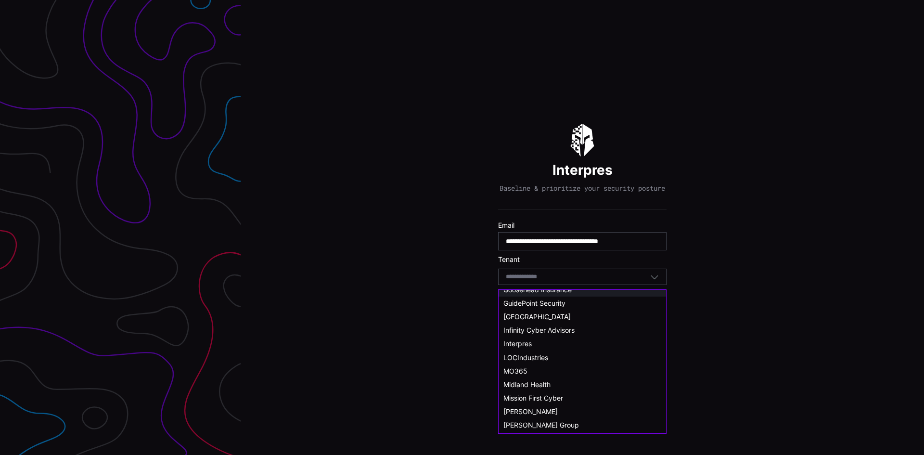
scroll to position [289, 0]
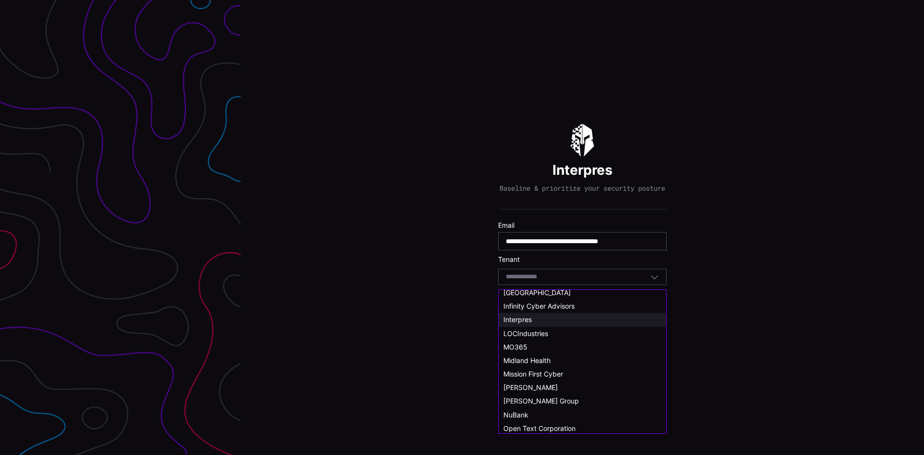
click at [536, 317] on div "Interpres" at bounding box center [582, 319] width 158 height 9
